Goal: Task Accomplishment & Management: Use online tool/utility

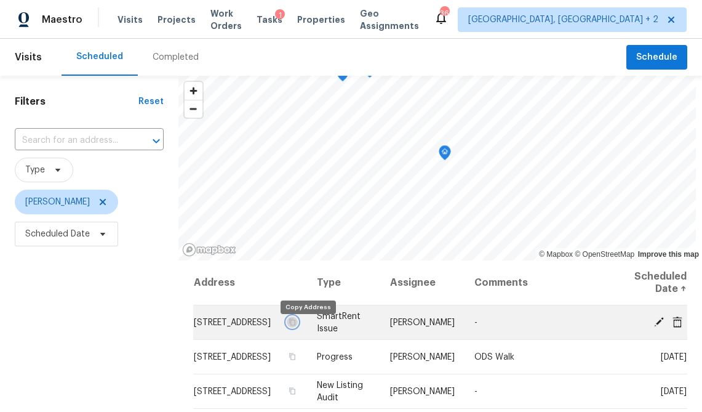
click at [295, 325] on icon "button" at bounding box center [292, 321] width 6 height 7
click at [678, 321] on icon at bounding box center [678, 321] width 10 height 11
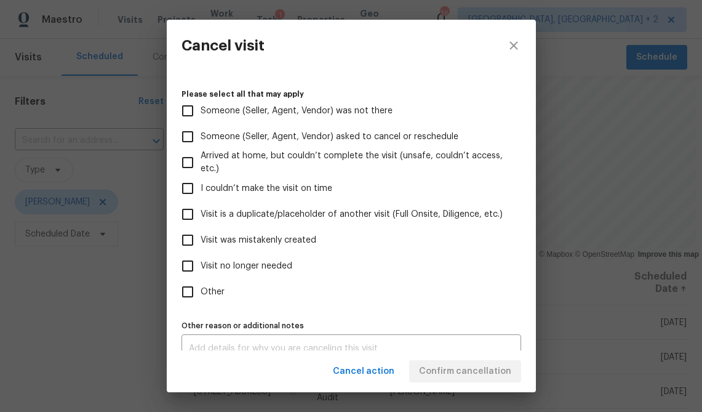
scroll to position [122, 0]
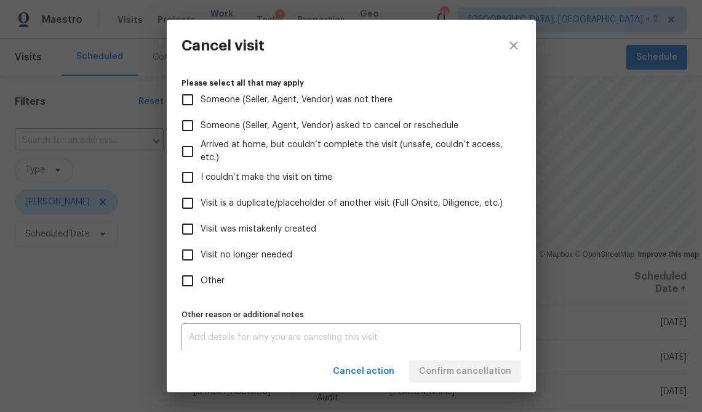
click at [218, 276] on span "Other" at bounding box center [213, 280] width 24 height 13
click at [201, 276] on input "Other" at bounding box center [188, 281] width 26 height 26
checkbox input "true"
click at [221, 335] on textarea at bounding box center [351, 337] width 325 height 9
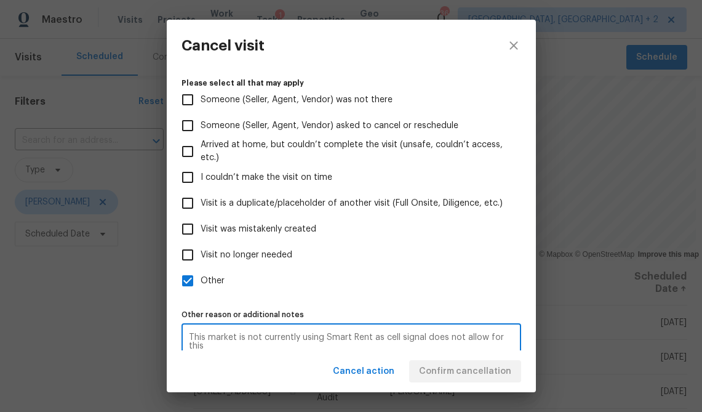
scroll to position [137, 0]
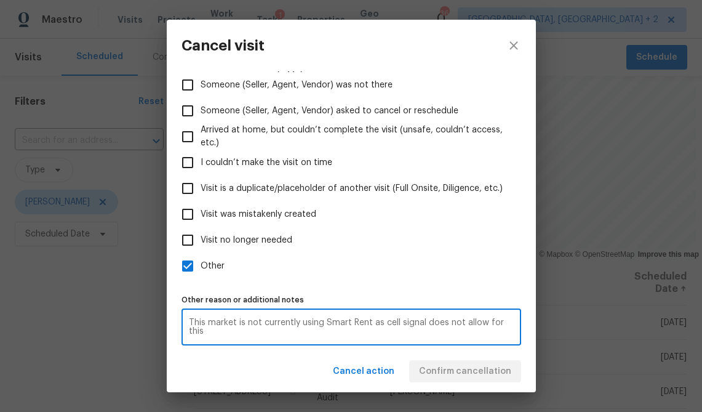
type textarea "This market is not currently using Smart Rent as cell signal does not allow for…"
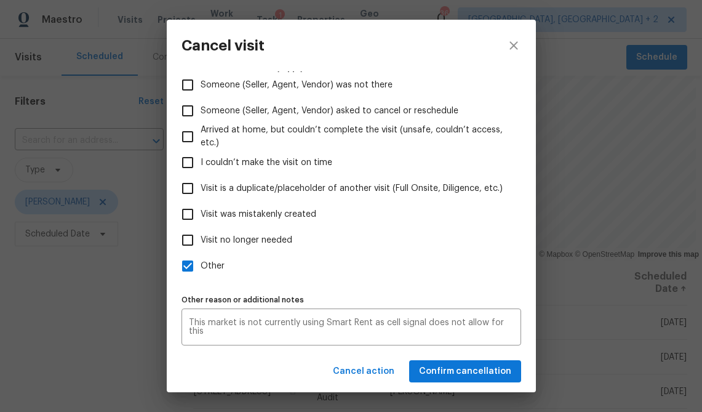
click at [305, 366] on div "Cancel action Confirm cancellation" at bounding box center [351, 371] width 369 height 42
click at [449, 369] on span "Confirm cancellation" at bounding box center [465, 371] width 92 height 15
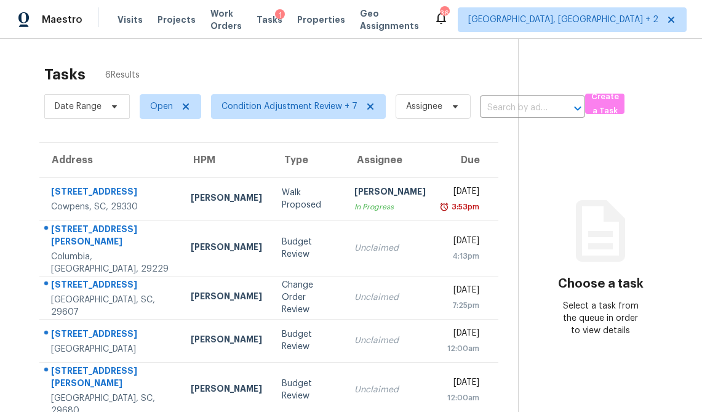
scroll to position [46, 0]
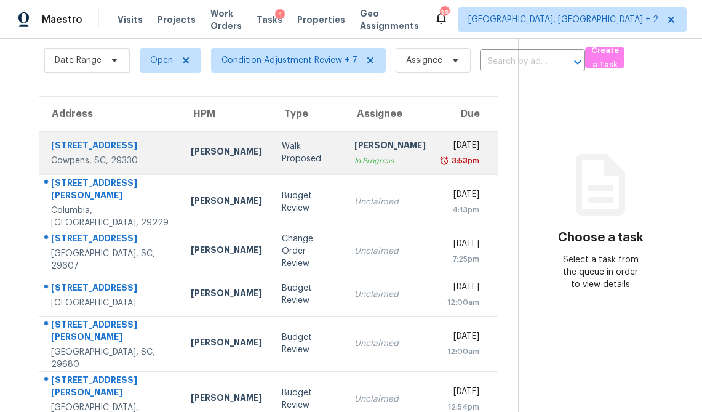
click at [272, 160] on td "Walk Proposed" at bounding box center [308, 152] width 73 height 43
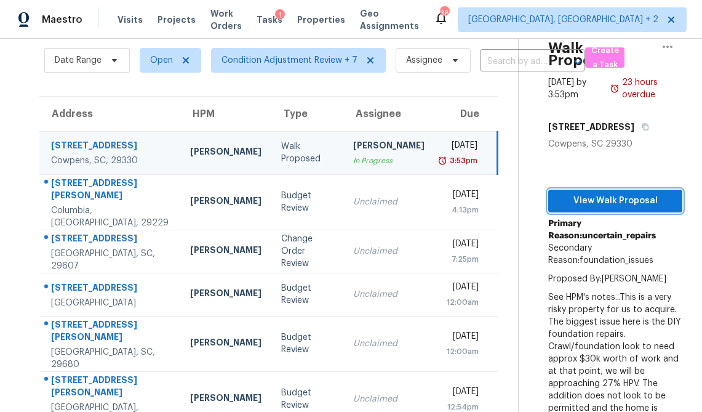
click at [583, 193] on span "View Walk Proposal" at bounding box center [615, 200] width 114 height 15
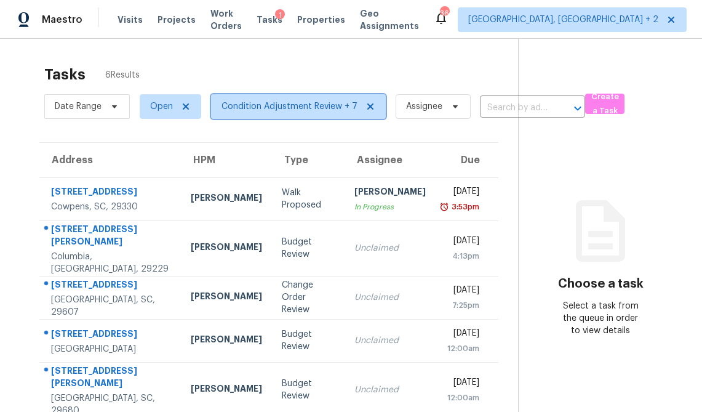
click at [263, 103] on span "Condition Adjustment Review + 7" at bounding box center [290, 106] width 136 height 12
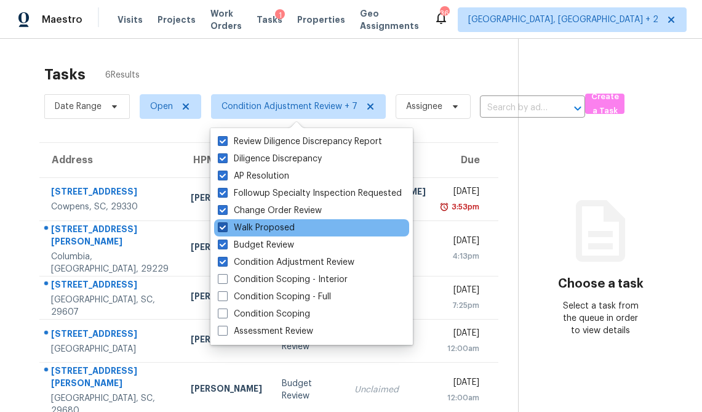
click at [222, 226] on span at bounding box center [223, 227] width 10 height 10
click at [222, 226] on input "Walk Proposed" at bounding box center [222, 226] width 8 height 8
checkbox input "false"
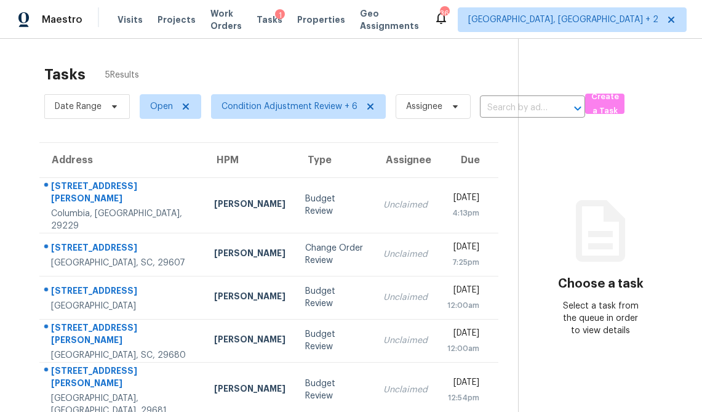
click at [4, 192] on div "Tasks 5 Results Date Range Open Condition Adjustment Review + 6 Assignee ​ Crea…" at bounding box center [351, 245] width 702 height 412
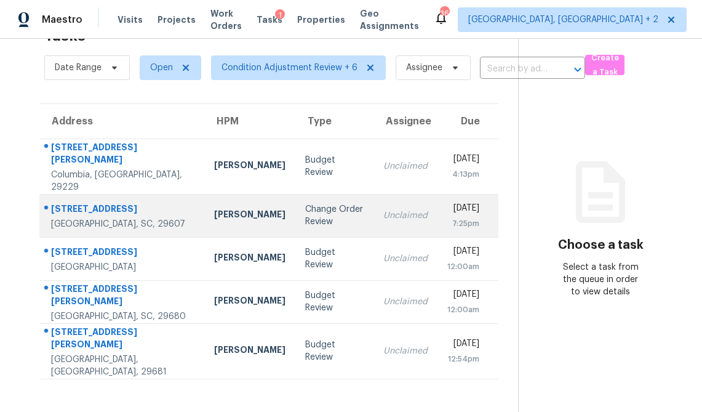
click at [90, 202] on div "[STREET_ADDRESS]" at bounding box center [122, 209] width 143 height 15
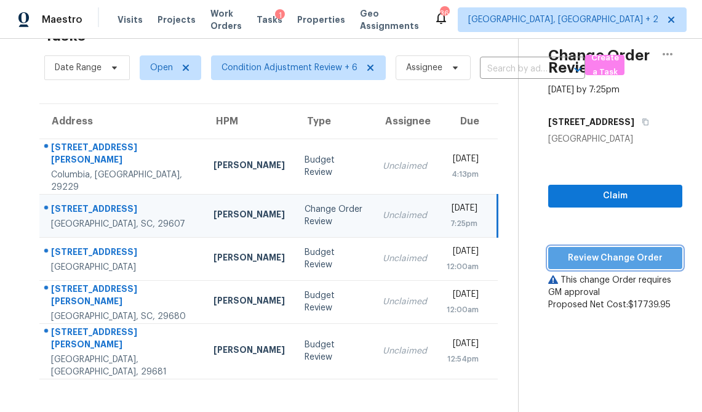
click at [579, 260] on span "Review Change Order" at bounding box center [615, 257] width 114 height 15
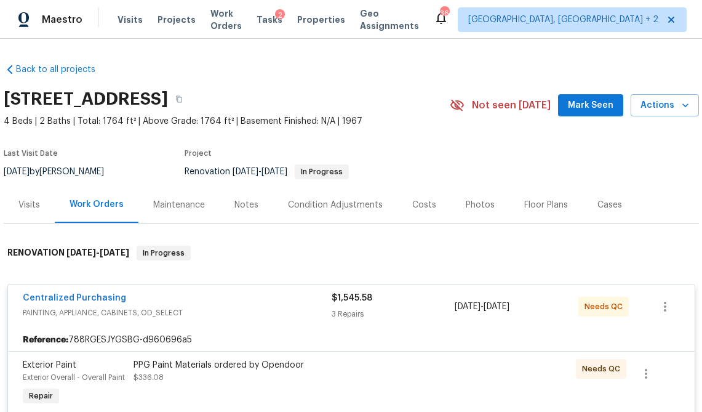
scroll to position [250, 0]
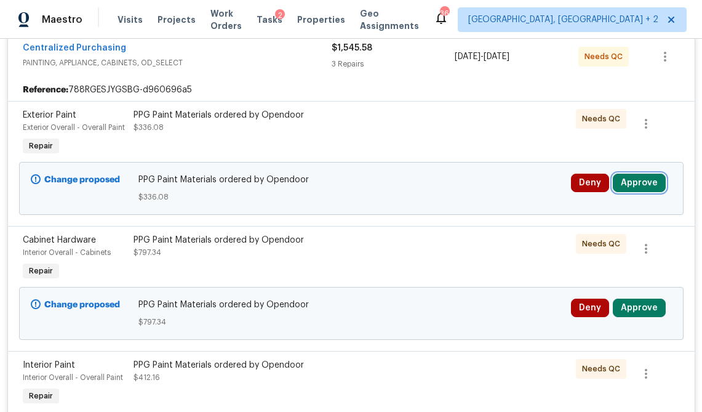
click at [626, 185] on button "Approve" at bounding box center [639, 183] width 53 height 18
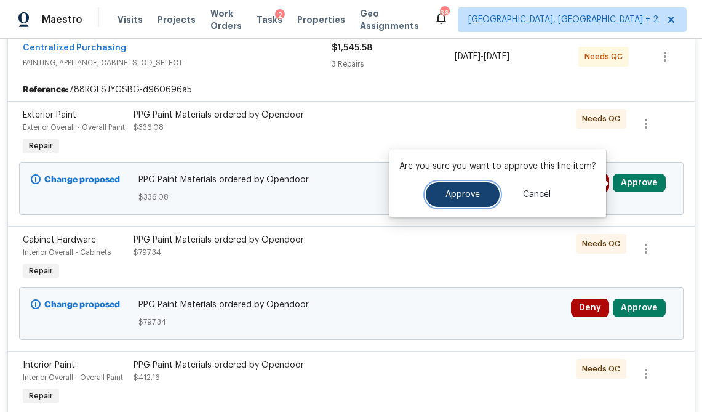
click at [454, 202] on button "Approve" at bounding box center [463, 194] width 74 height 25
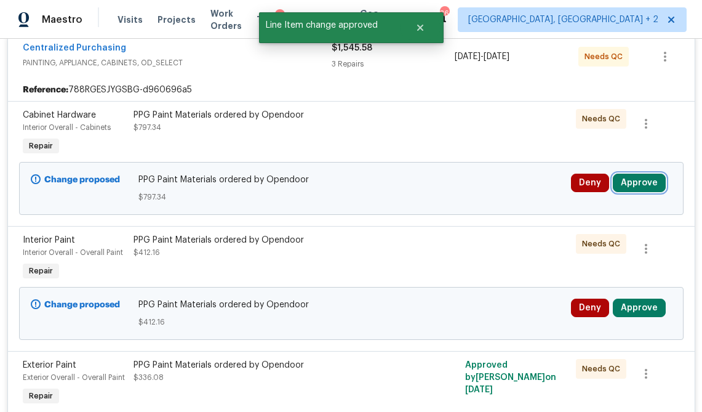
click at [633, 183] on button "Approve" at bounding box center [639, 183] width 53 height 18
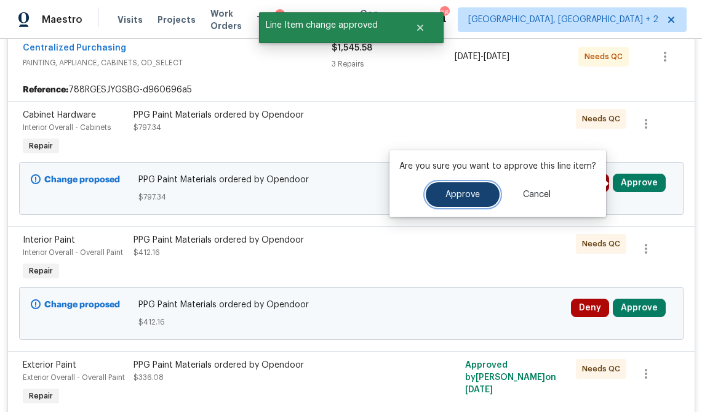
click at [481, 190] on button "Approve" at bounding box center [463, 194] width 74 height 25
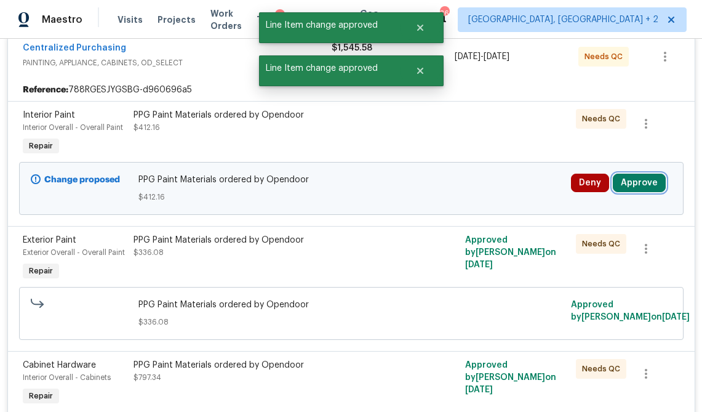
click at [646, 180] on button "Approve" at bounding box center [639, 183] width 53 height 18
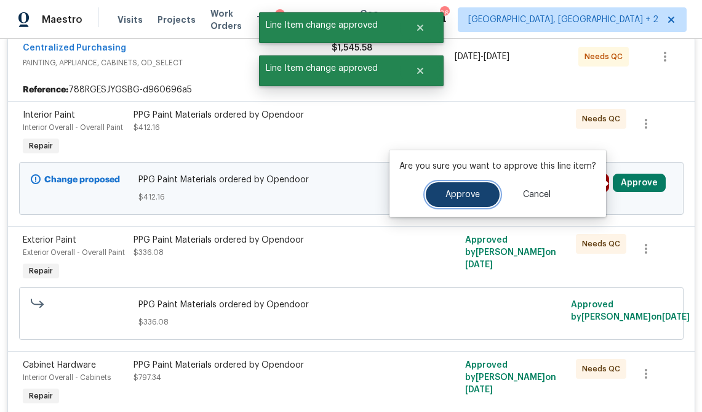
click at [446, 196] on span "Approve" at bounding box center [463, 194] width 34 height 9
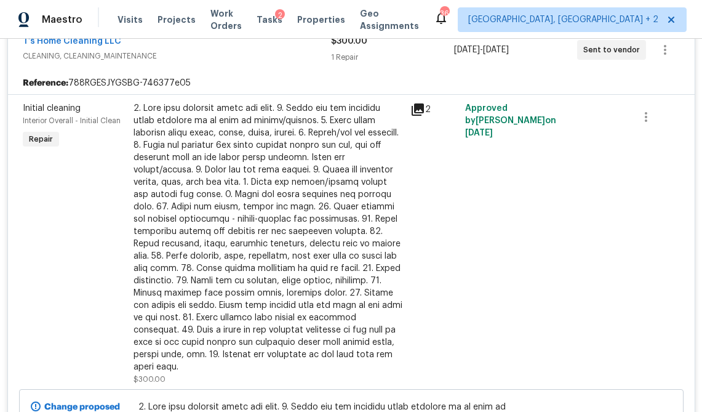
scroll to position [6673, 0]
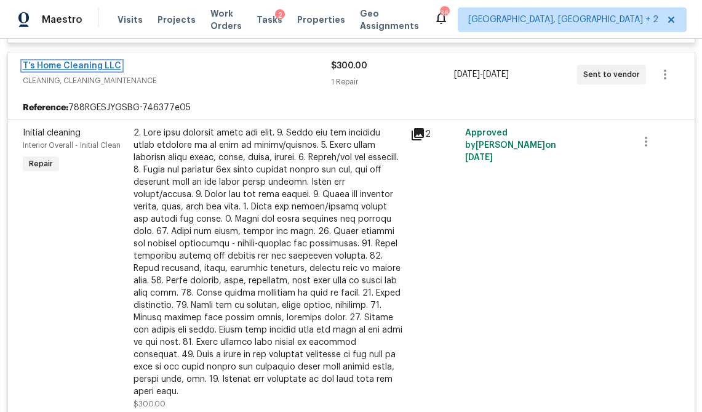
click at [92, 62] on link "T’s Home Cleaning LLC" at bounding box center [72, 66] width 98 height 9
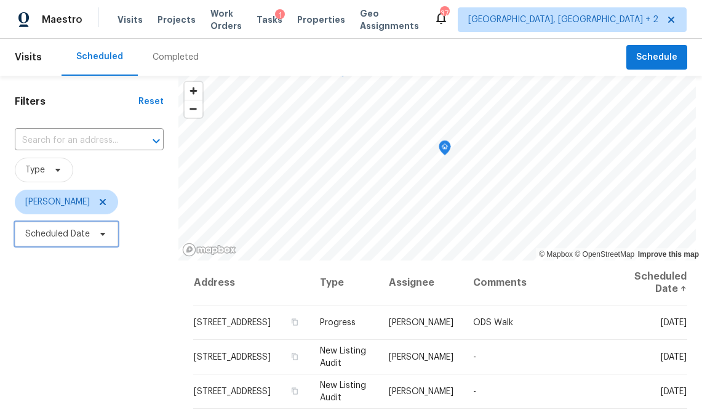
click at [66, 233] on span "Scheduled Date" at bounding box center [57, 234] width 65 height 12
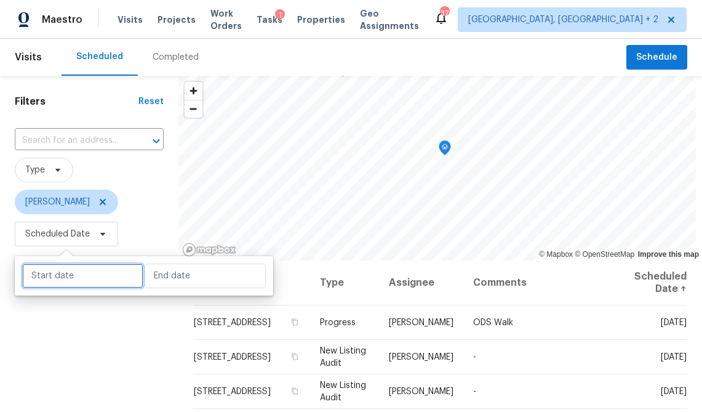
select select "9"
select select "2025"
select select "10"
select select "2025"
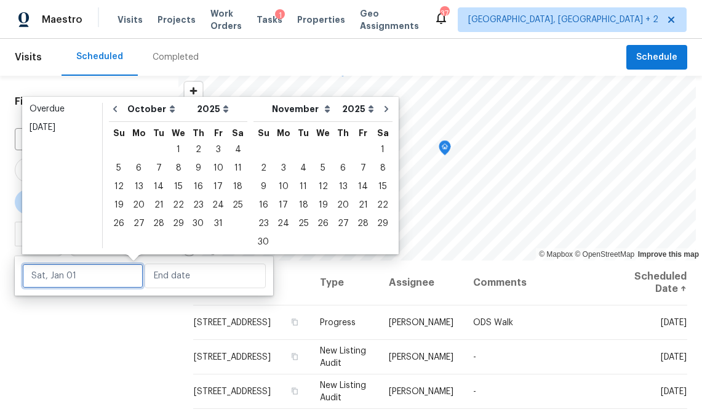
click at [78, 273] on input "text" at bounding box center [82, 275] width 121 height 25
type input "[DATE]"
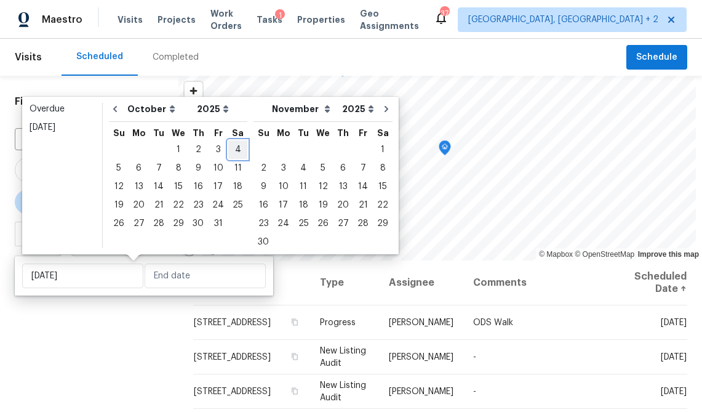
click at [232, 146] on div "4" at bounding box center [237, 149] width 19 height 17
type input "[DATE]"
click at [232, 146] on div "4" at bounding box center [237, 149] width 19 height 17
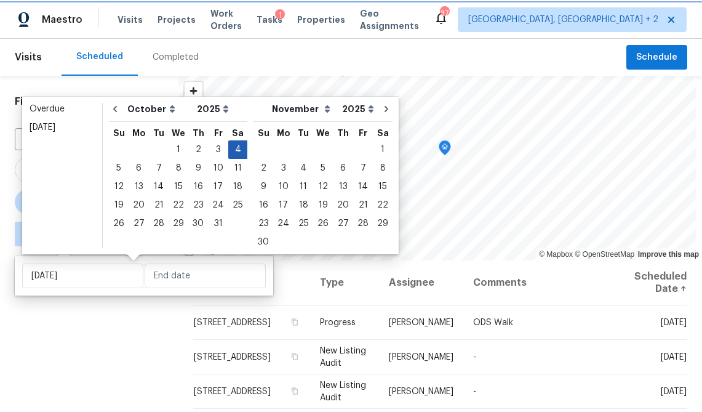
type input "[DATE]"
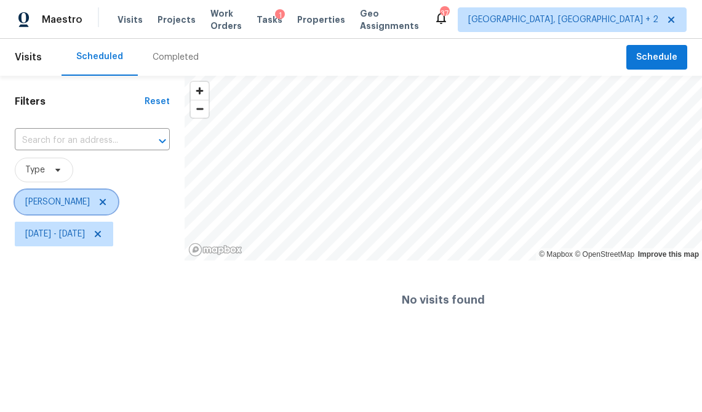
click at [100, 203] on icon at bounding box center [103, 202] width 6 height 6
